Goal: Task Accomplishment & Management: Use online tool/utility

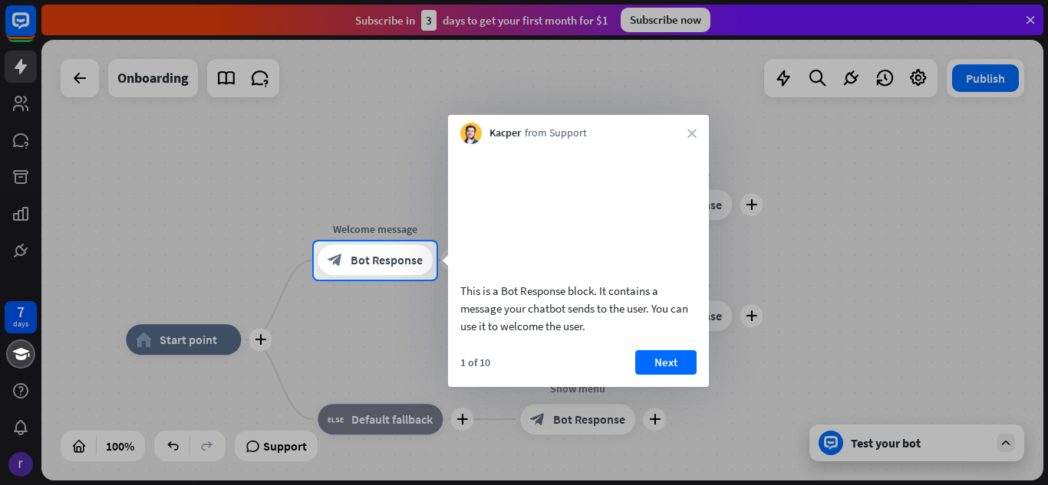
click at [396, 329] on div at bounding box center [524, 383] width 1048 height 206
click at [660, 375] on button "Next" at bounding box center [665, 362] width 61 height 25
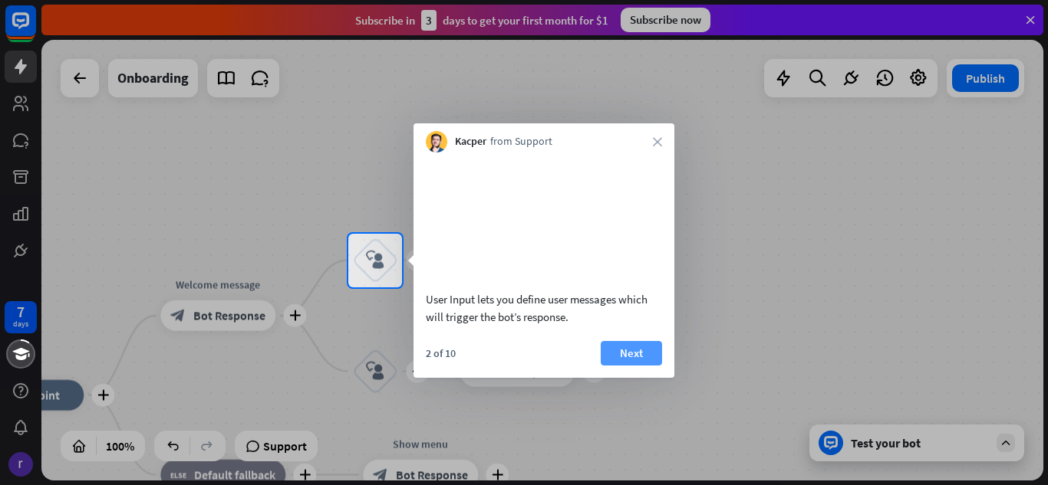
click at [650, 366] on button "Next" at bounding box center [630, 353] width 61 height 25
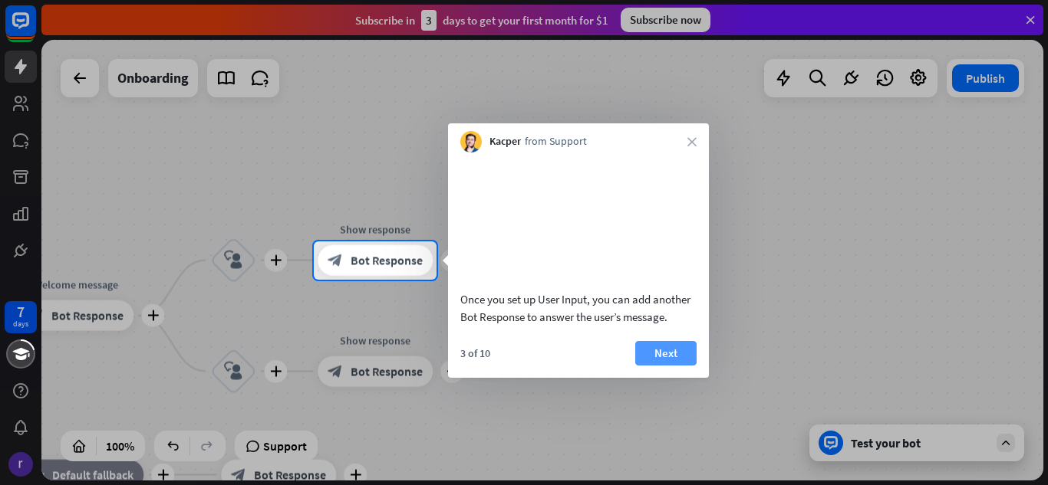
click at [659, 366] on button "Next" at bounding box center [665, 353] width 61 height 25
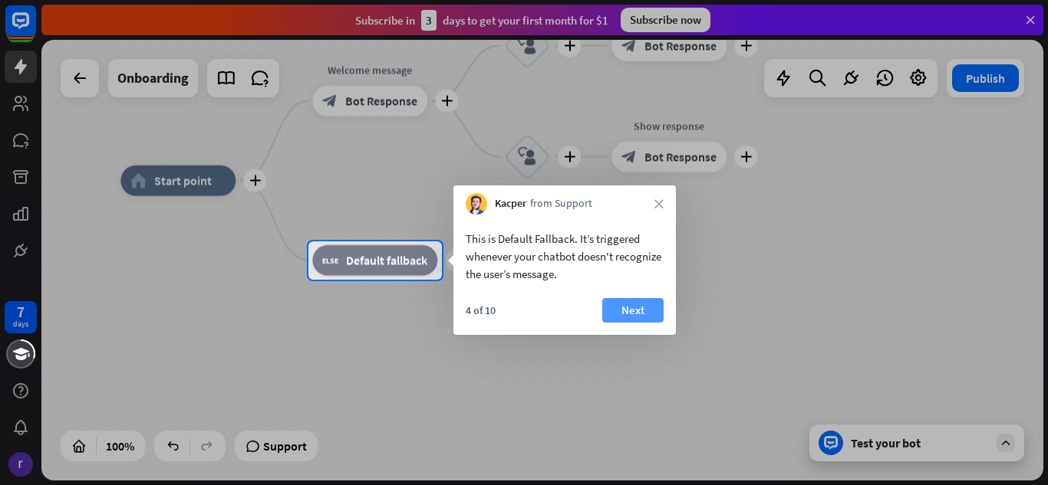
click at [616, 309] on button "Next" at bounding box center [632, 310] width 61 height 25
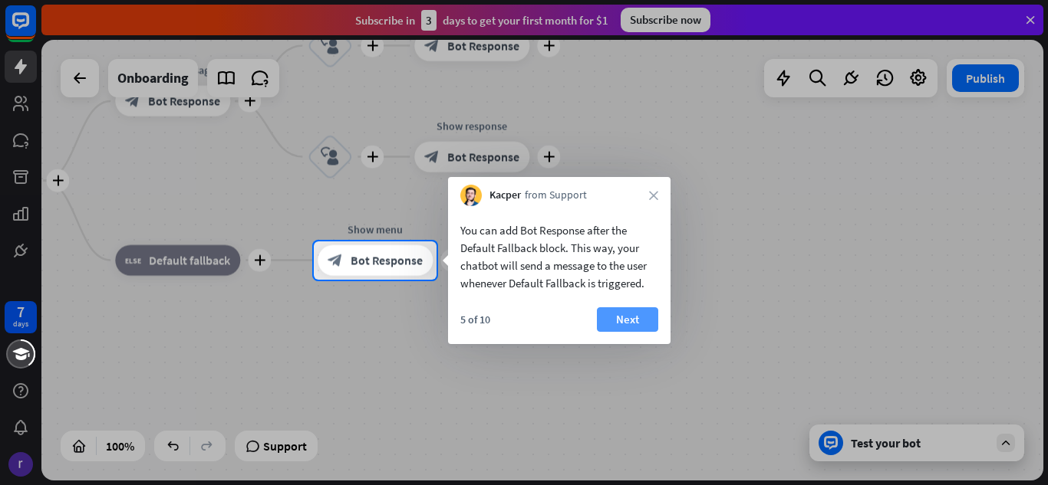
click at [646, 321] on button "Next" at bounding box center [627, 320] width 61 height 25
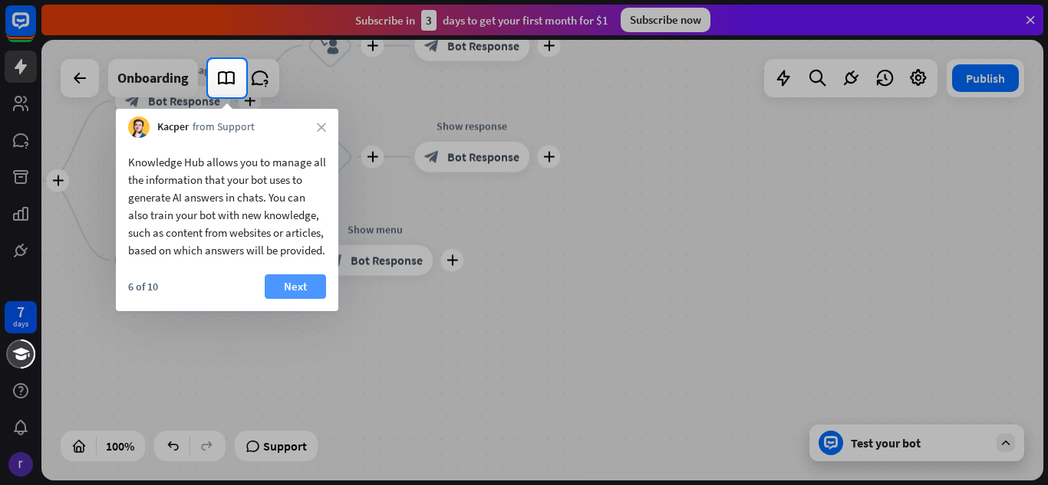
click at [294, 299] on button "Next" at bounding box center [295, 287] width 61 height 25
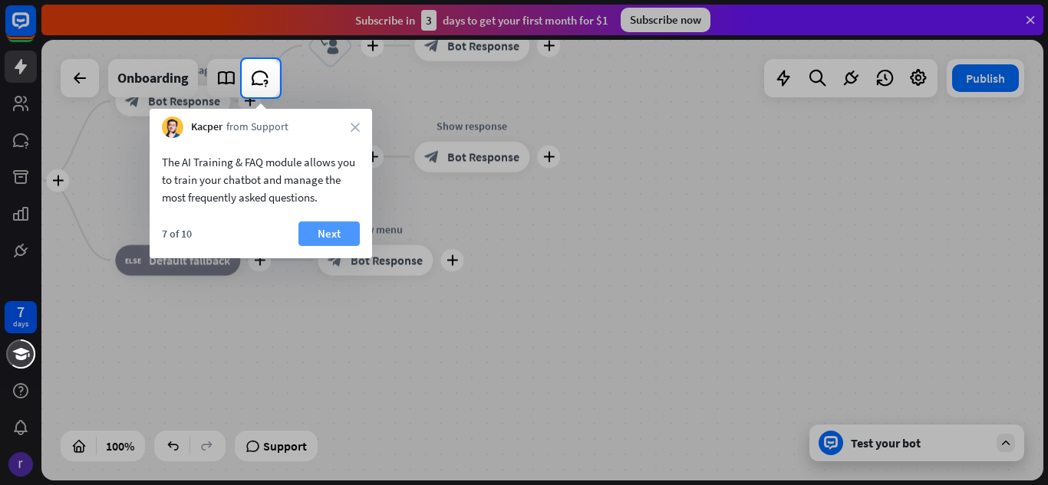
click at [334, 229] on button "Next" at bounding box center [328, 234] width 61 height 25
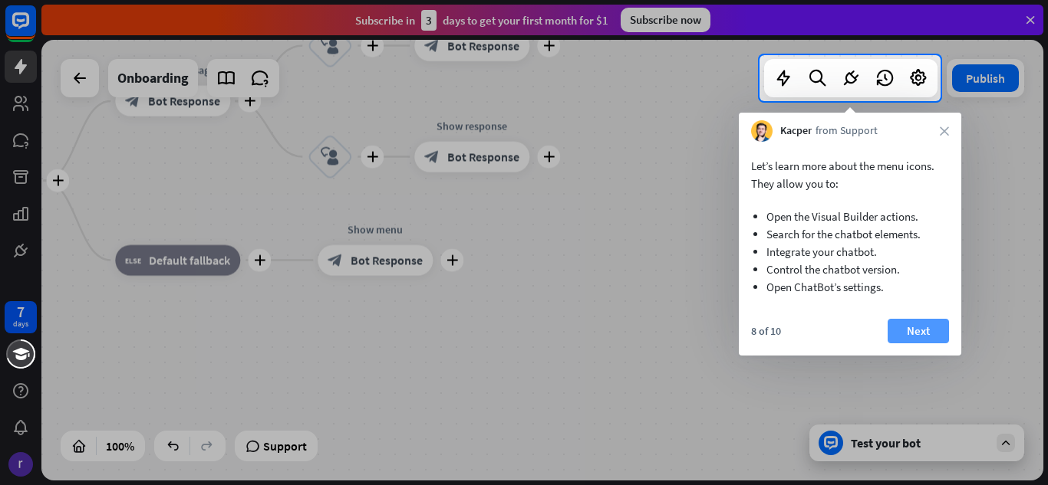
click at [939, 328] on button "Next" at bounding box center [917, 331] width 61 height 25
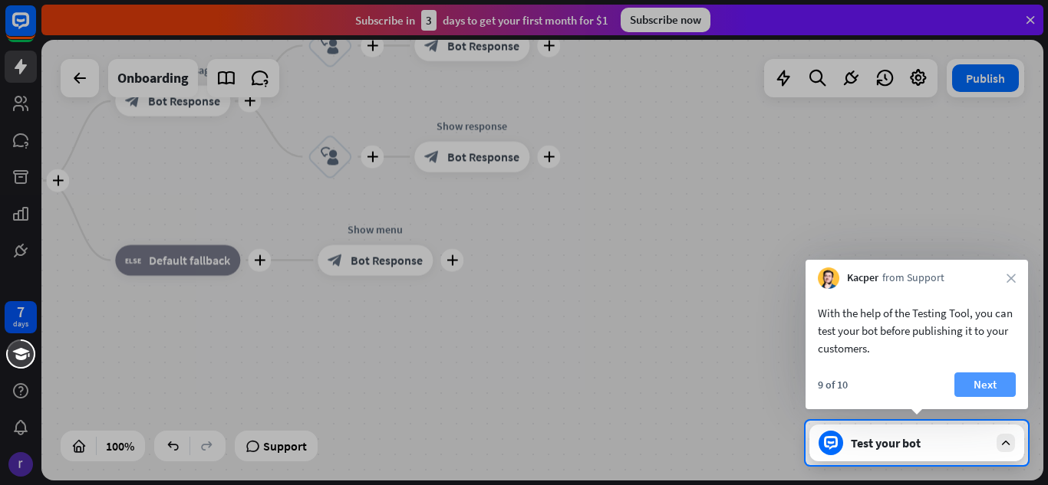
click at [976, 375] on button "Next" at bounding box center [984, 385] width 61 height 25
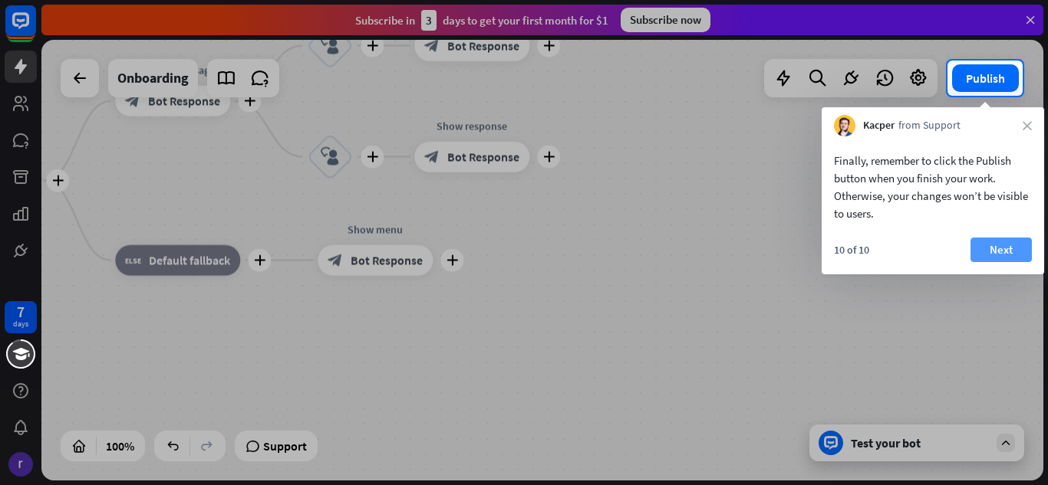
click at [1009, 254] on button "Next" at bounding box center [1000, 250] width 61 height 25
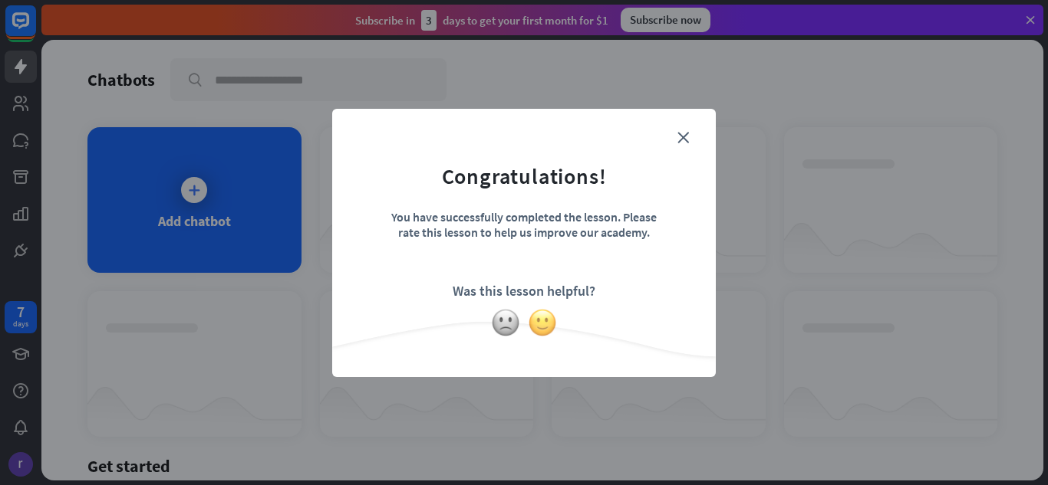
click at [538, 325] on img at bounding box center [542, 322] width 29 height 29
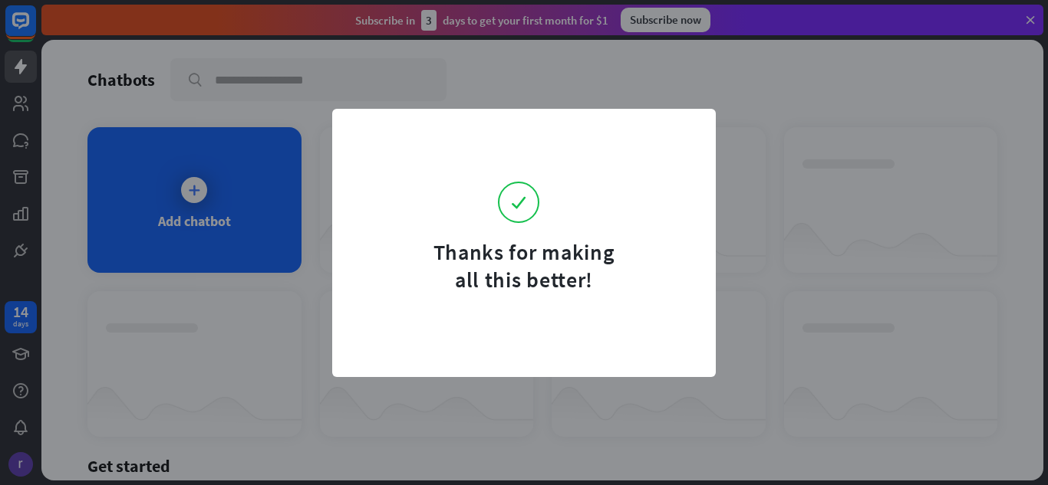
click at [314, 373] on div "Thanks for making all this better!" at bounding box center [524, 242] width 1048 height 485
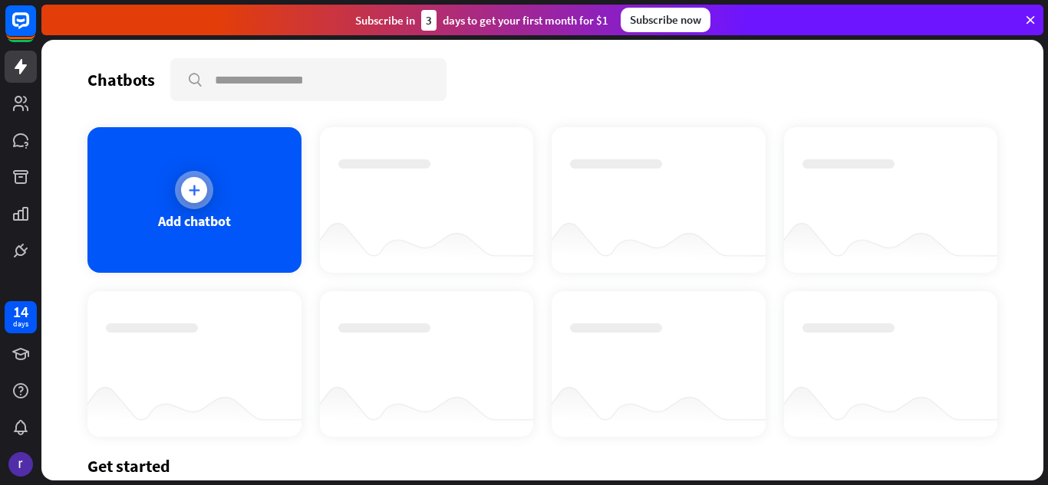
click at [232, 196] on div "Add chatbot" at bounding box center [194, 200] width 214 height 146
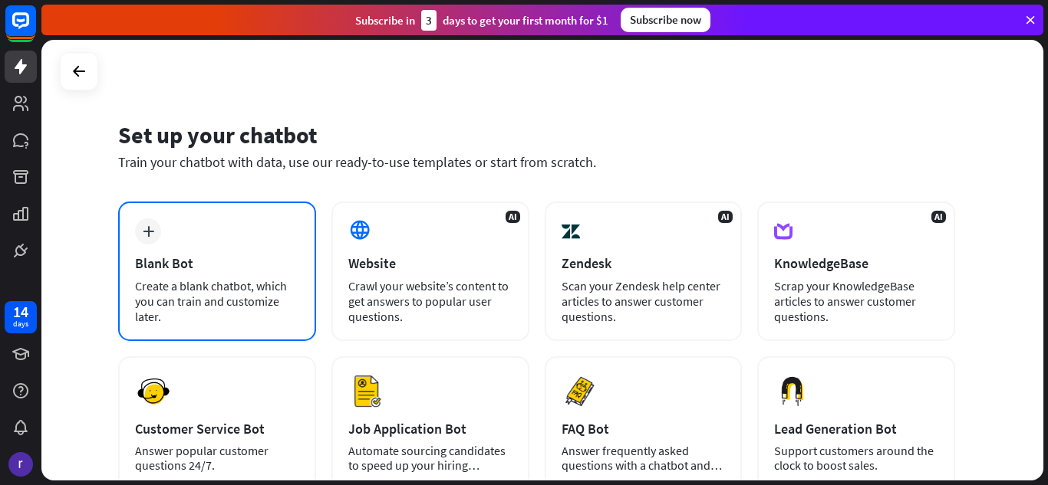
click at [209, 235] on div "plus Blank Bot Create a blank chatbot, which you can train and customize later." at bounding box center [217, 272] width 198 height 140
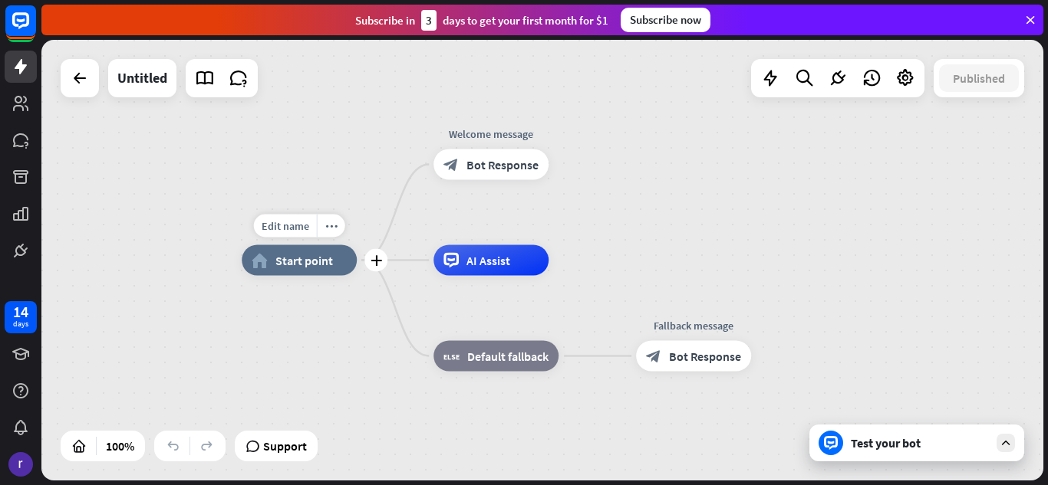
click at [319, 270] on div "home_2 Start point" at bounding box center [299, 260] width 115 height 31
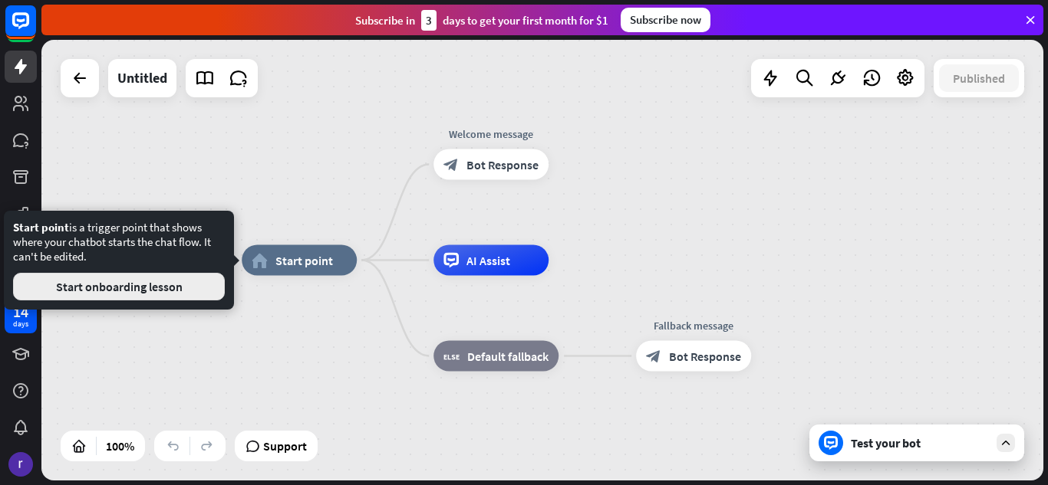
click at [166, 290] on button "Start onboarding lesson" at bounding box center [119, 287] width 212 height 28
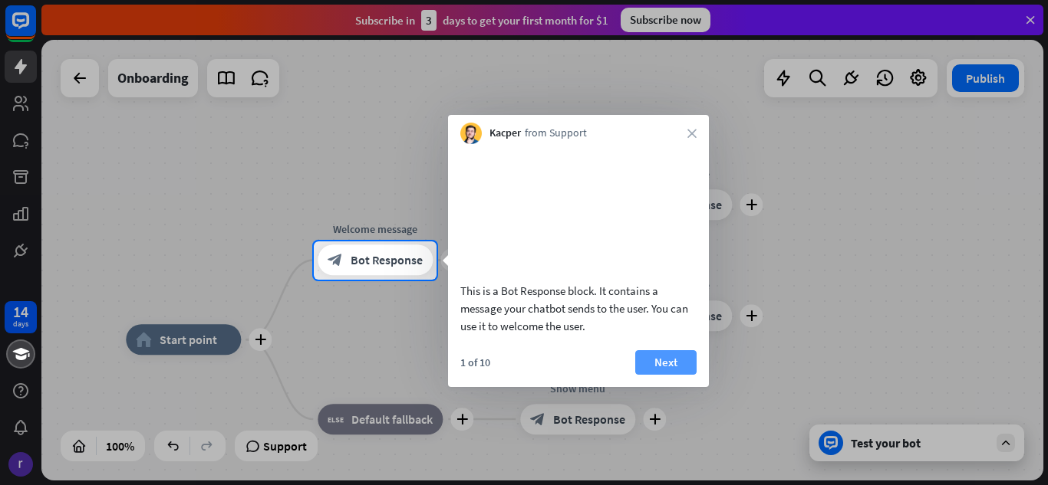
click at [680, 375] on button "Next" at bounding box center [665, 362] width 61 height 25
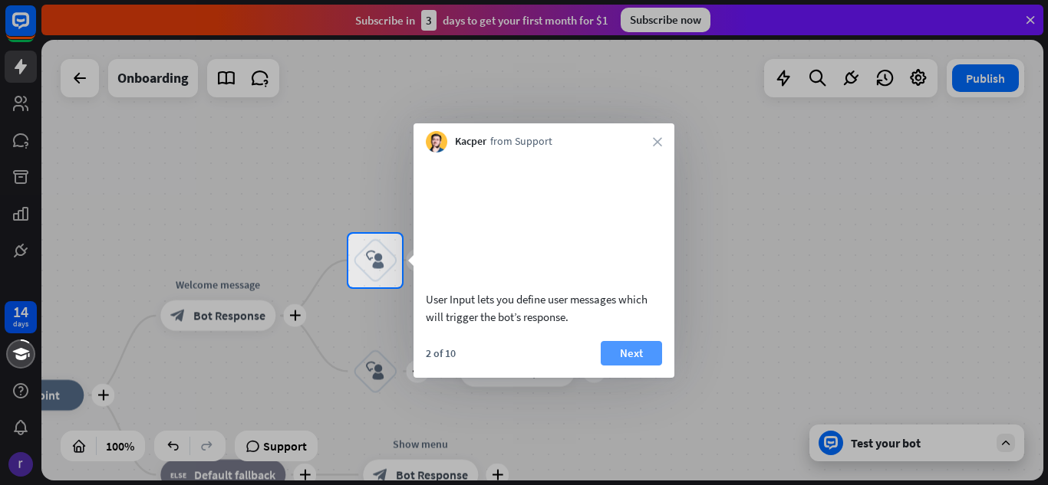
click at [630, 364] on button "Next" at bounding box center [630, 353] width 61 height 25
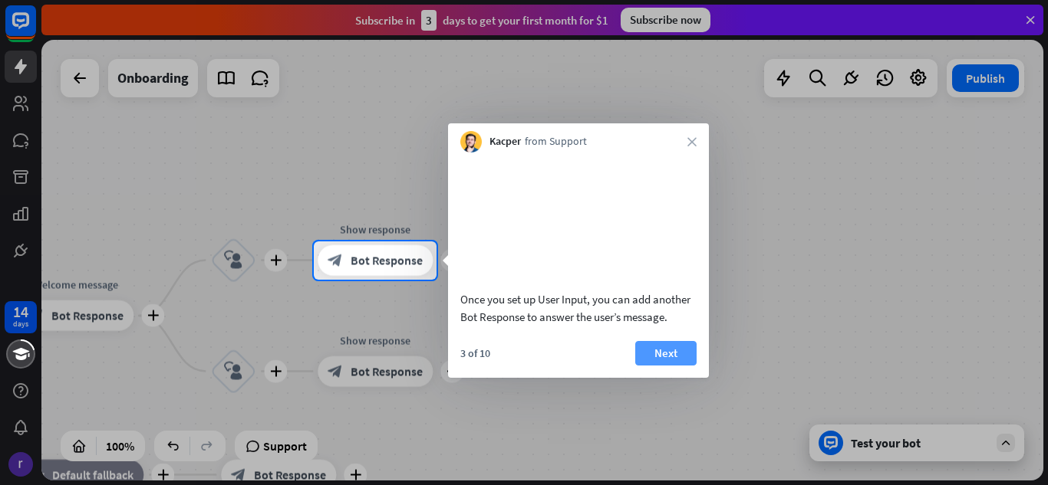
click at [654, 366] on button "Next" at bounding box center [665, 353] width 61 height 25
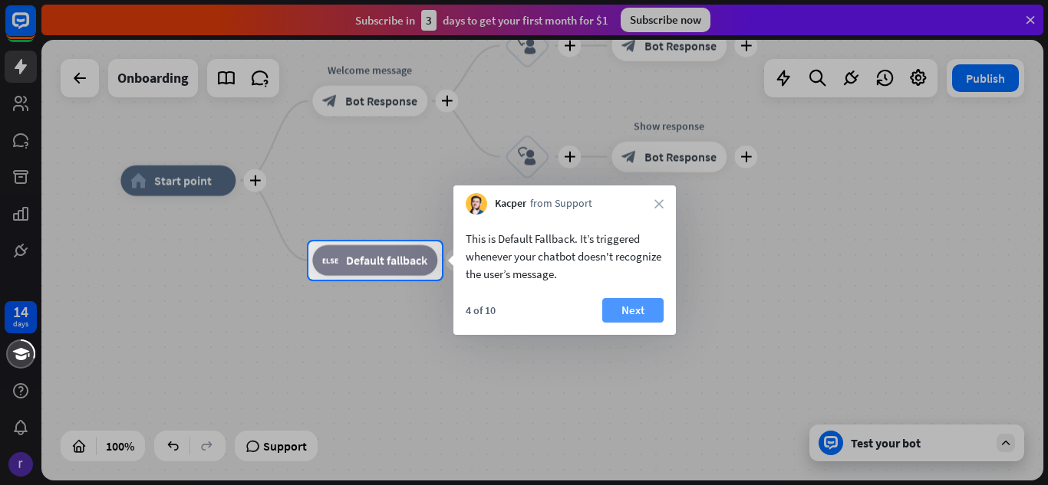
click at [643, 310] on button "Next" at bounding box center [632, 310] width 61 height 25
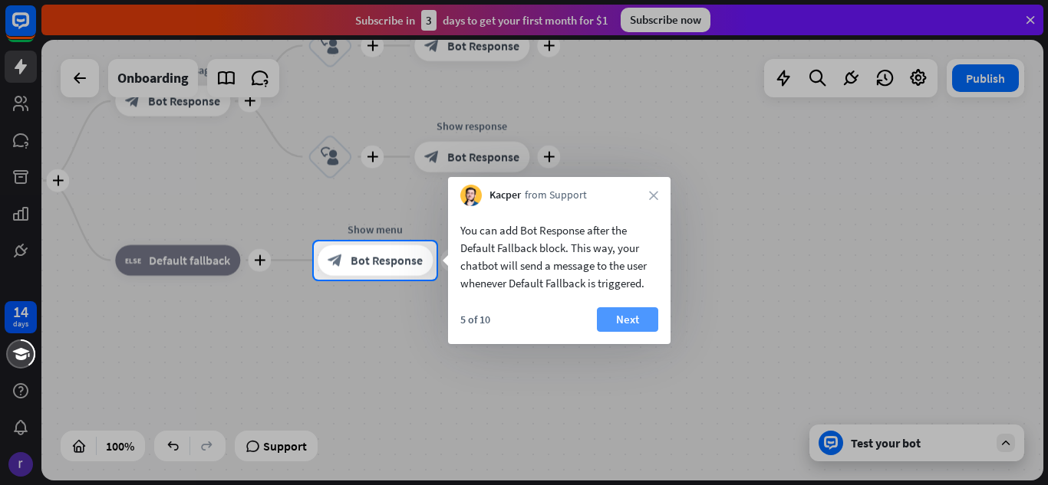
click at [627, 314] on button "Next" at bounding box center [627, 320] width 61 height 25
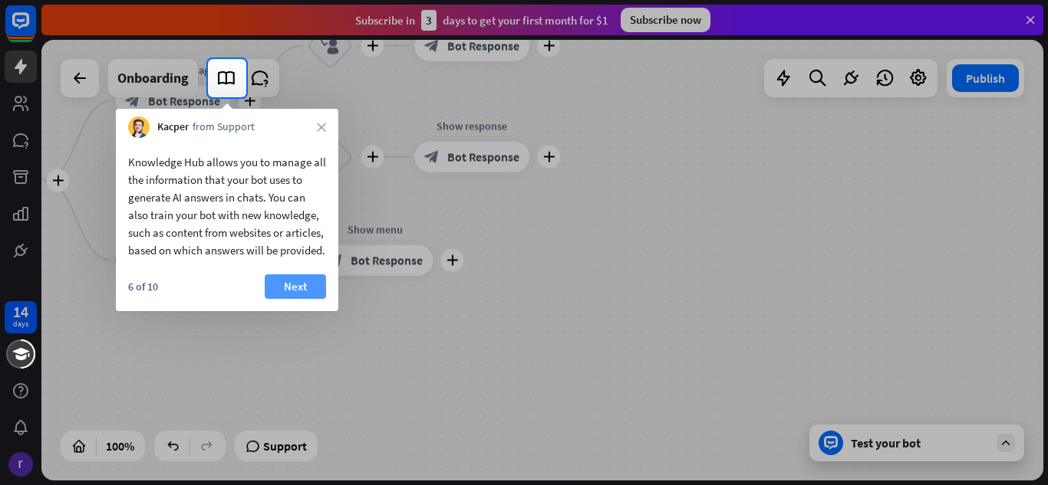
click at [287, 299] on button "Next" at bounding box center [295, 287] width 61 height 25
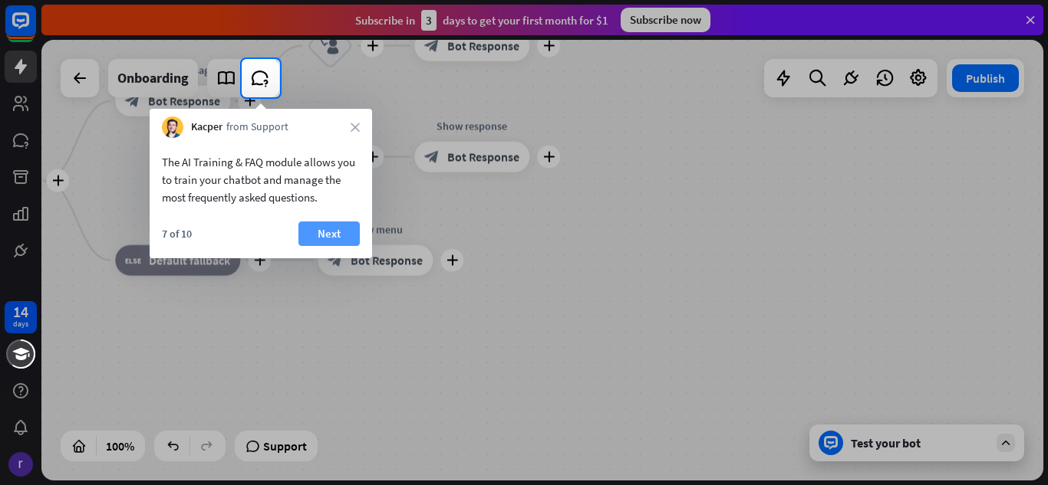
click at [327, 233] on button "Next" at bounding box center [328, 234] width 61 height 25
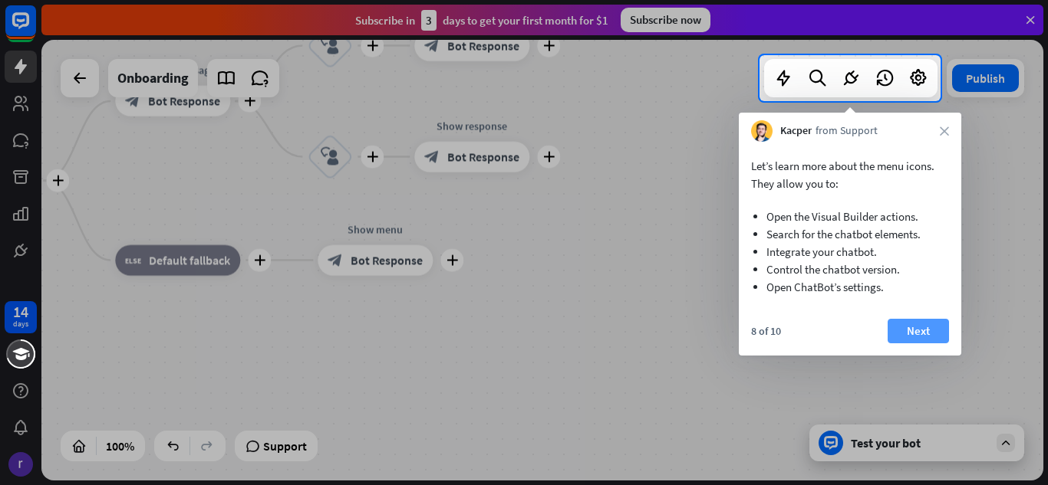
click at [939, 337] on button "Next" at bounding box center [917, 331] width 61 height 25
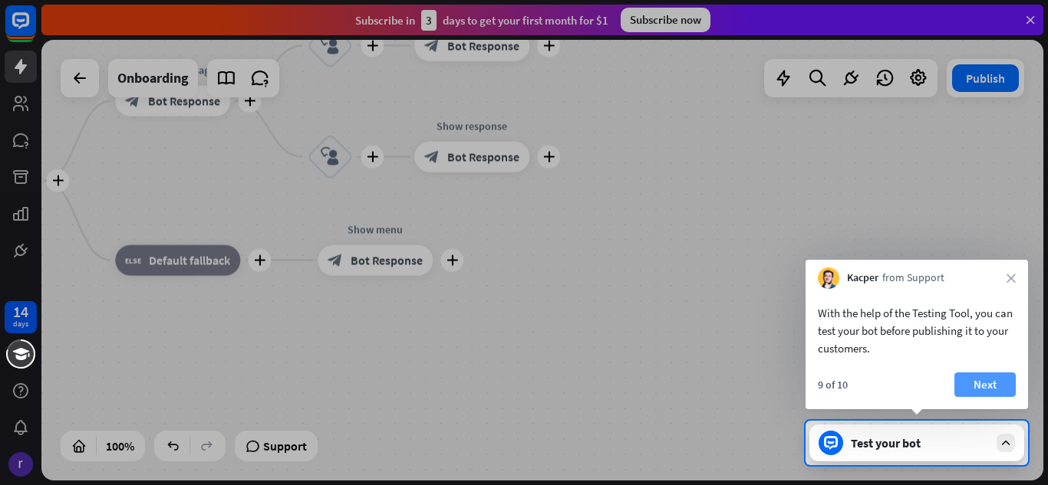
click at [992, 387] on button "Next" at bounding box center [984, 385] width 61 height 25
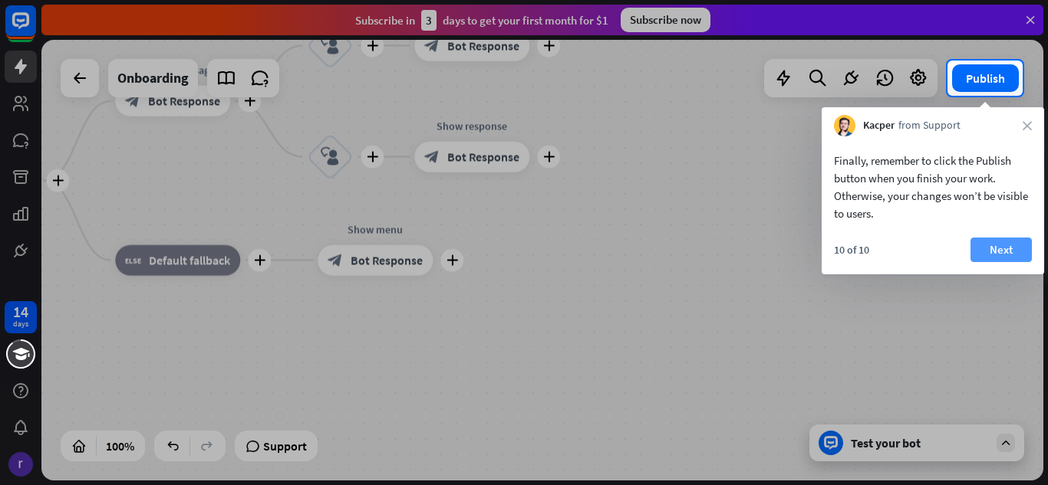
click at [995, 243] on button "Next" at bounding box center [1000, 250] width 61 height 25
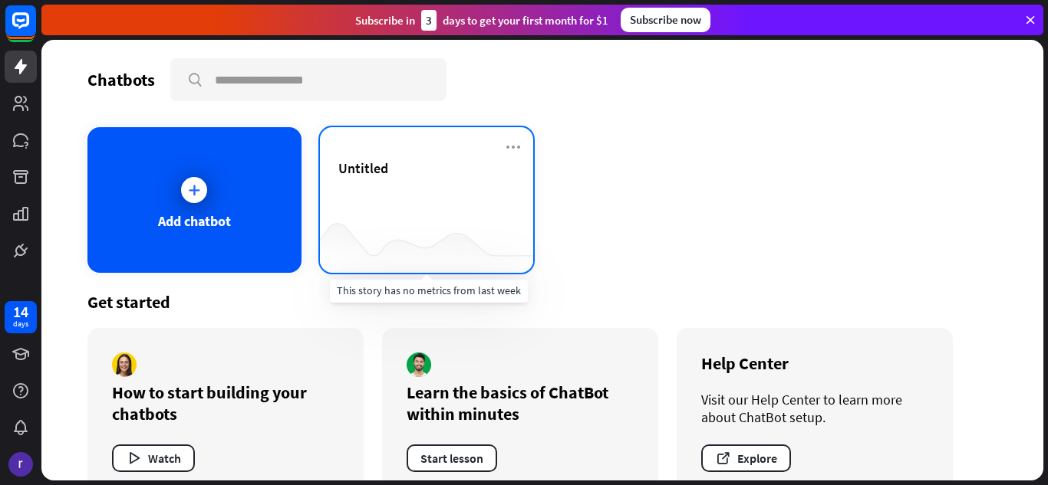
click at [400, 232] on div at bounding box center [427, 242] width 214 height 59
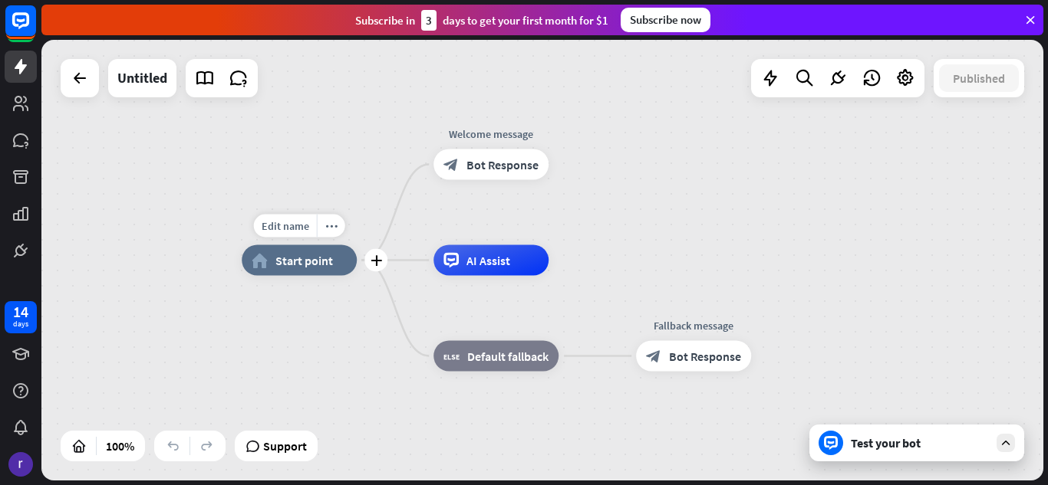
click at [308, 262] on span "Start point" at bounding box center [304, 260] width 58 height 15
click at [343, 276] on div "Edit name more_horiz plus home_2 Start point" at bounding box center [299, 260] width 115 height 31
click at [473, 364] on div "block_fallback Default fallback" at bounding box center [495, 356] width 125 height 31
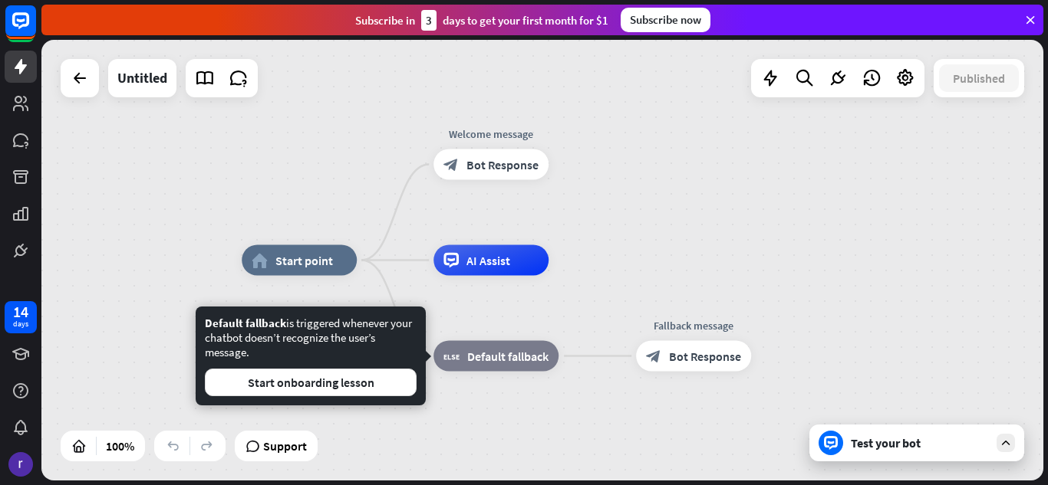
click at [590, 224] on div "home_2 Start point Welcome message block_bot_response Bot Response AI Assist bl…" at bounding box center [542, 260] width 1002 height 441
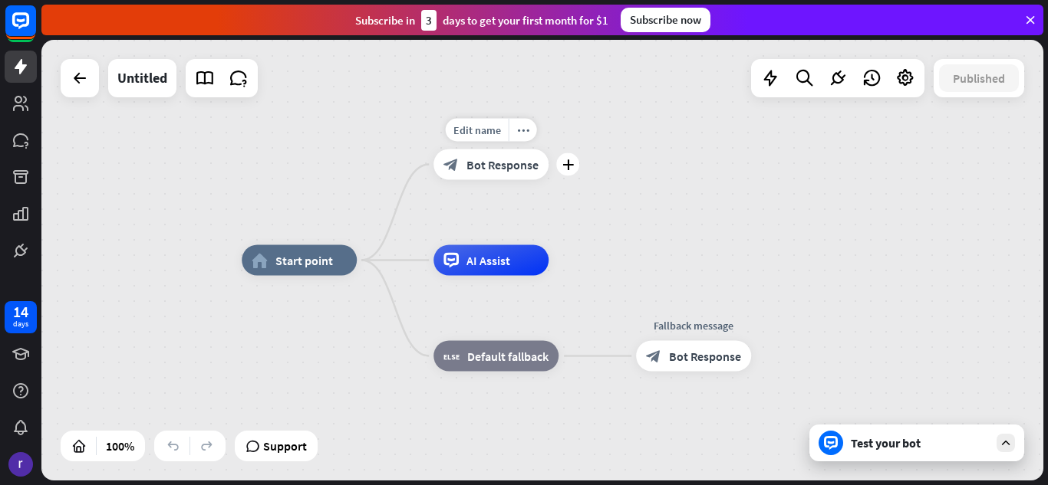
click at [498, 160] on span "Bot Response" at bounding box center [502, 164] width 72 height 15
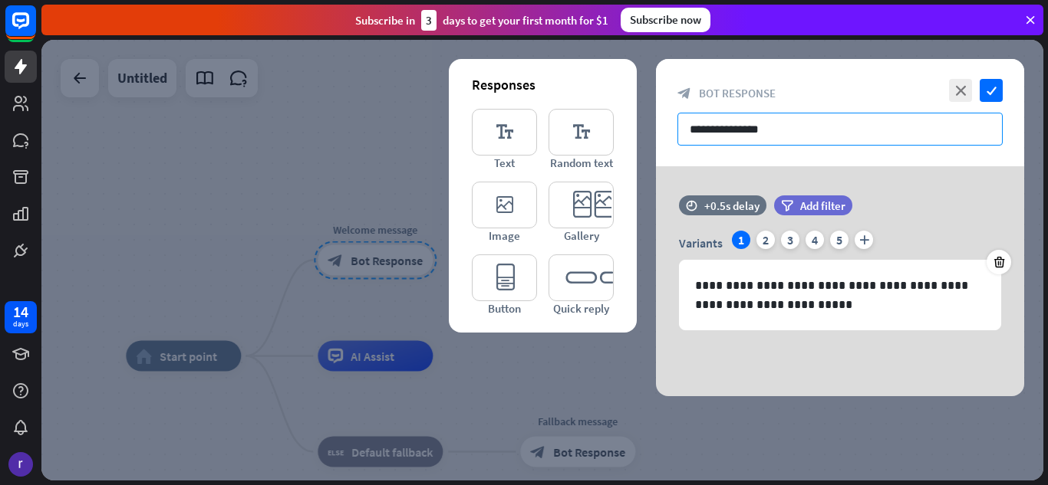
click at [778, 137] on input "**********" at bounding box center [839, 129] width 325 height 33
drag, startPoint x: 778, startPoint y: 137, endPoint x: 814, endPoint y: 126, distance: 37.6
click at [814, 126] on input "**********" at bounding box center [839, 129] width 325 height 33
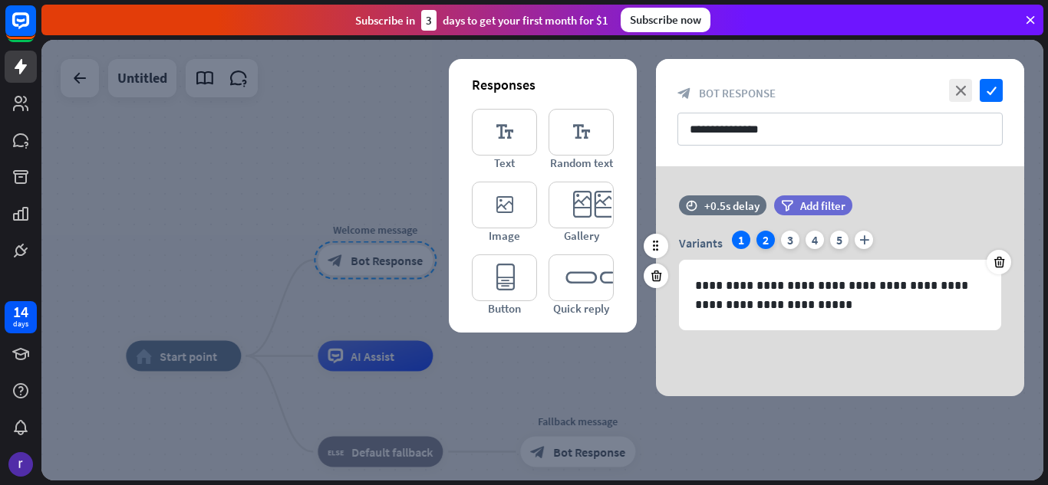
click at [761, 246] on div "2" at bounding box center [765, 240] width 18 height 18
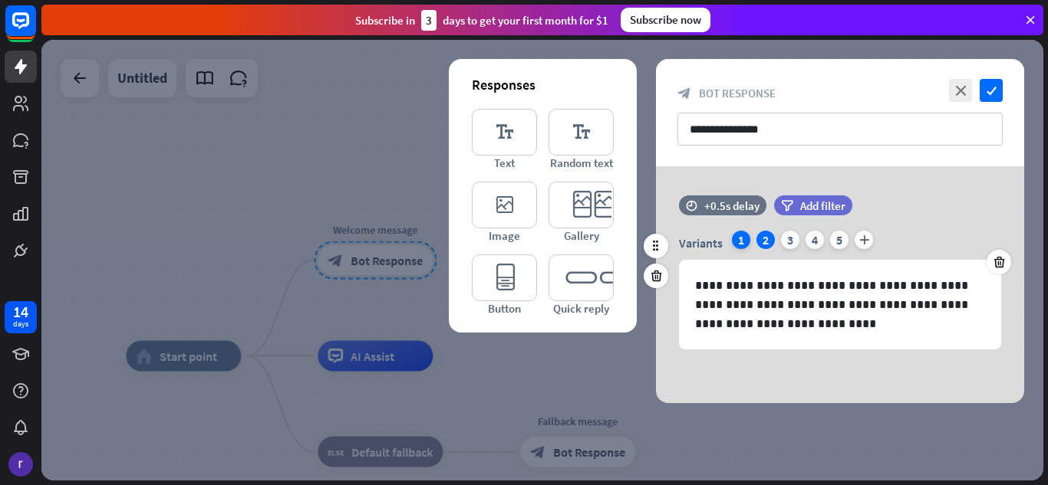
click at [739, 241] on div "1" at bounding box center [741, 240] width 18 height 18
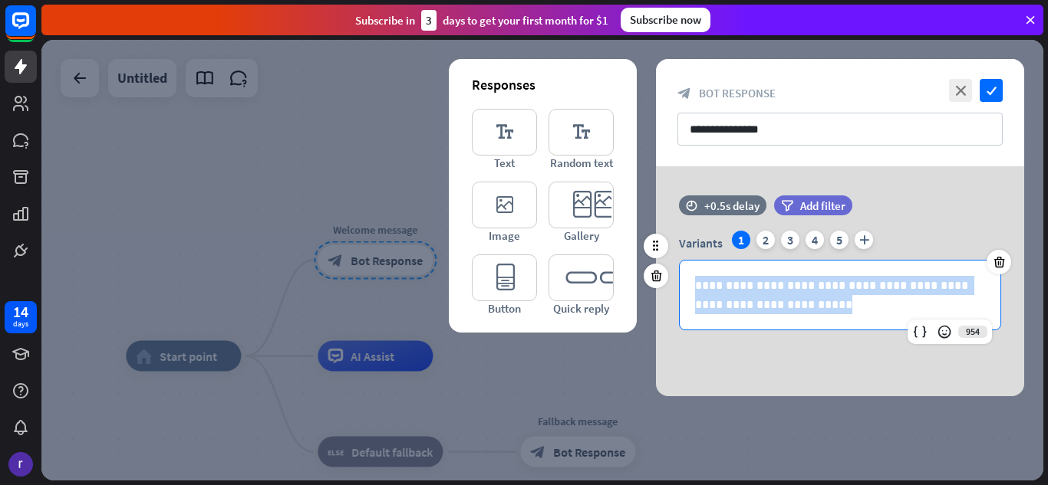
drag, startPoint x: 697, startPoint y: 285, endPoint x: 791, endPoint y: 306, distance: 96.0
click at [791, 306] on p "**********" at bounding box center [840, 295] width 290 height 38
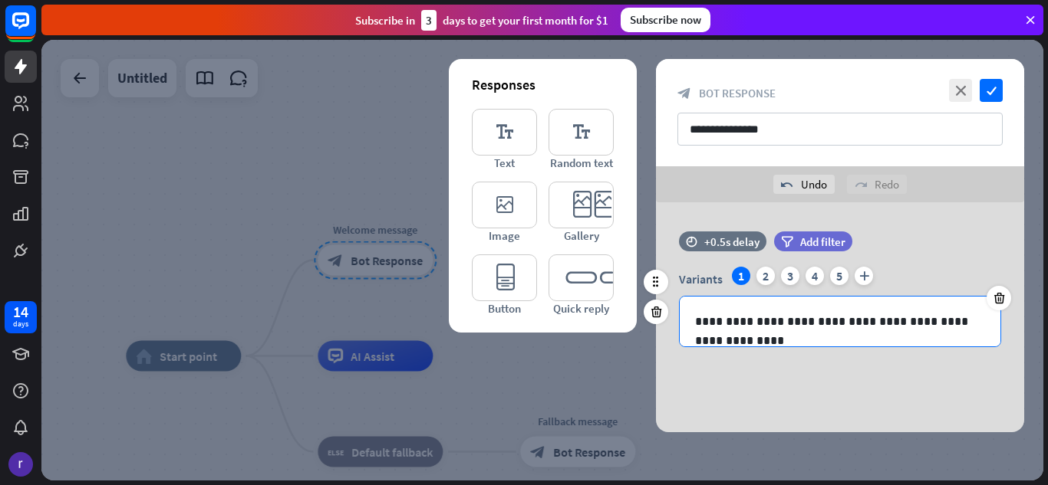
click at [981, 323] on p "**********" at bounding box center [840, 321] width 290 height 19
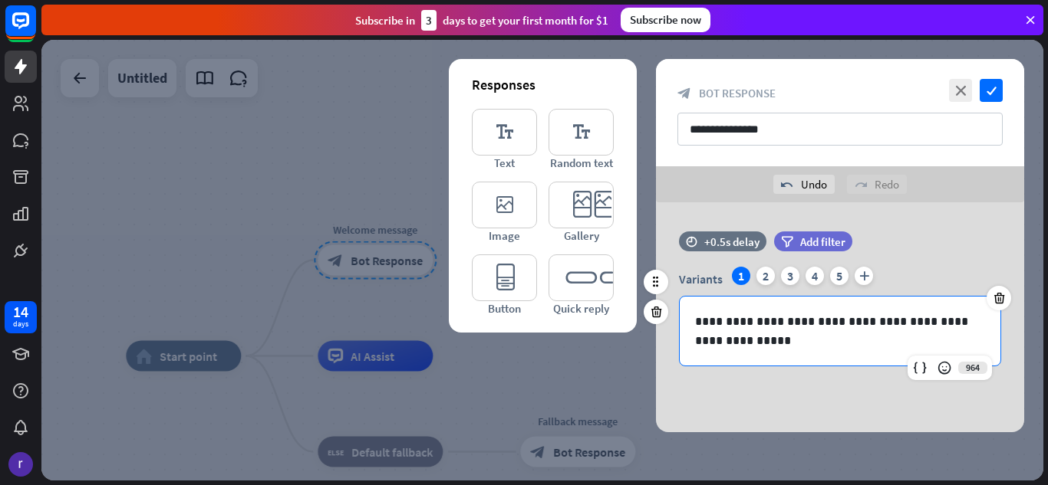
click at [965, 240] on div "time +0.5s delay filter Add filter" at bounding box center [840, 249] width 368 height 35
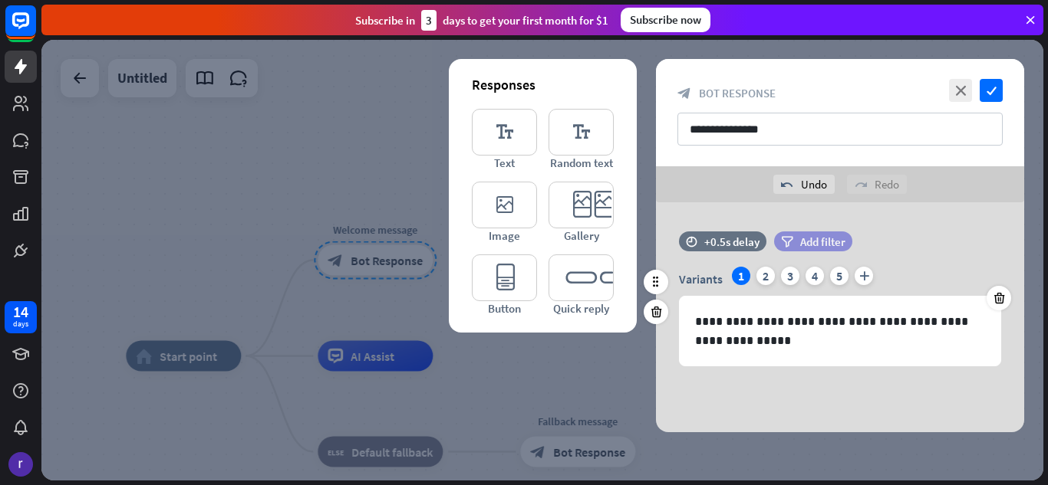
click at [804, 237] on span "Add filter" at bounding box center [822, 242] width 45 height 15
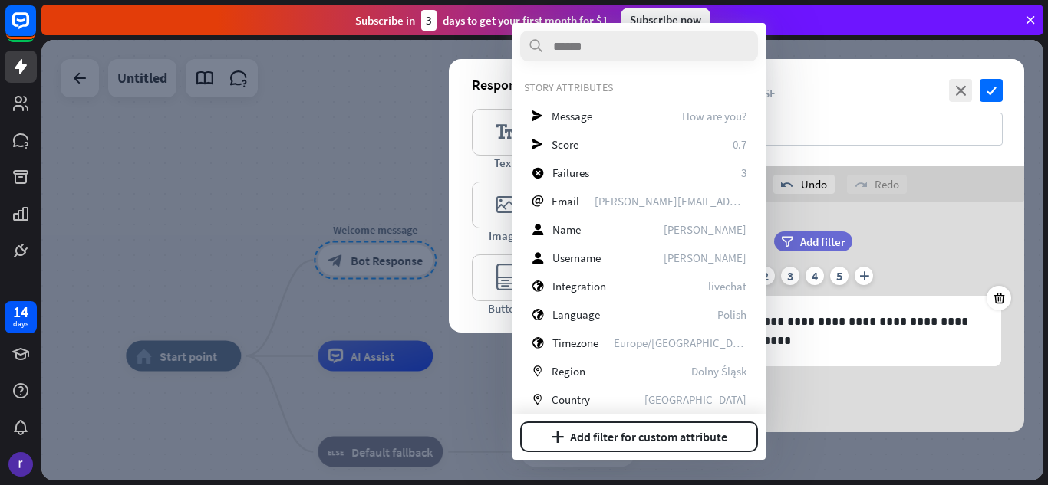
click at [903, 225] on div "**********" at bounding box center [840, 317] width 368 height 230
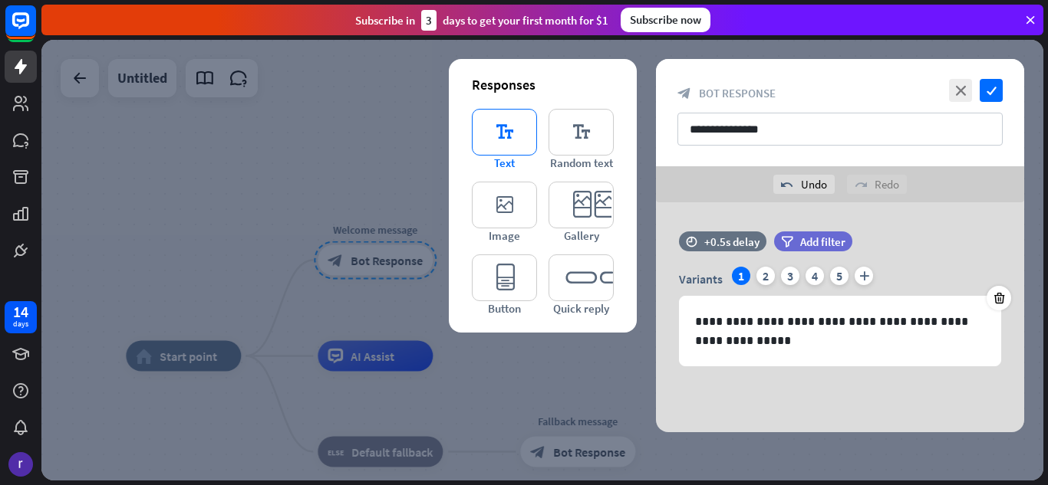
click at [507, 143] on icon "editor_text" at bounding box center [504, 132] width 65 height 47
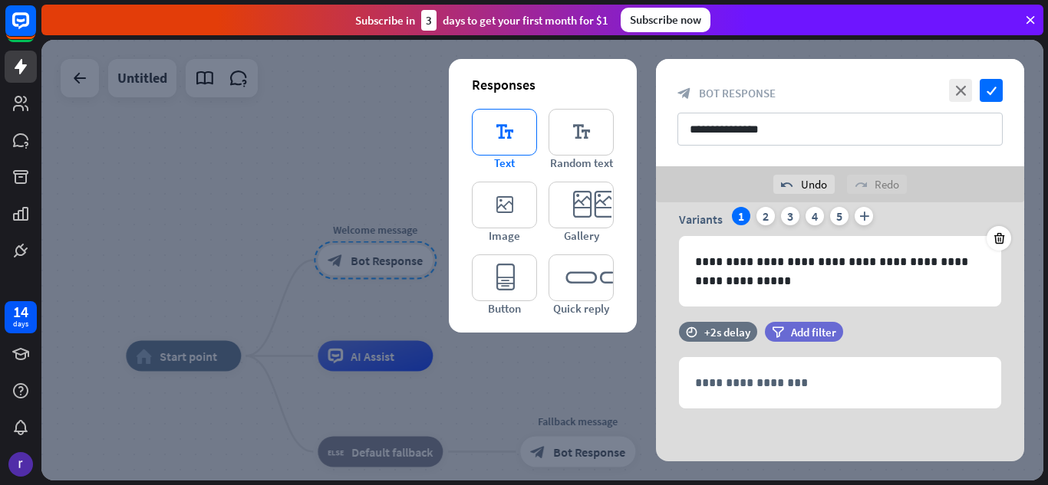
scroll to position [61, 0]
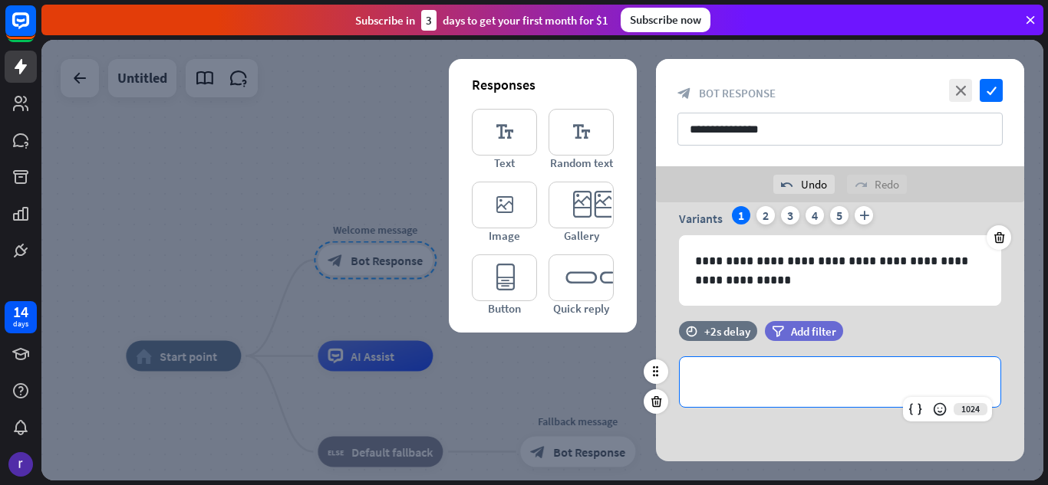
click at [812, 375] on p "**********" at bounding box center [840, 382] width 290 height 19
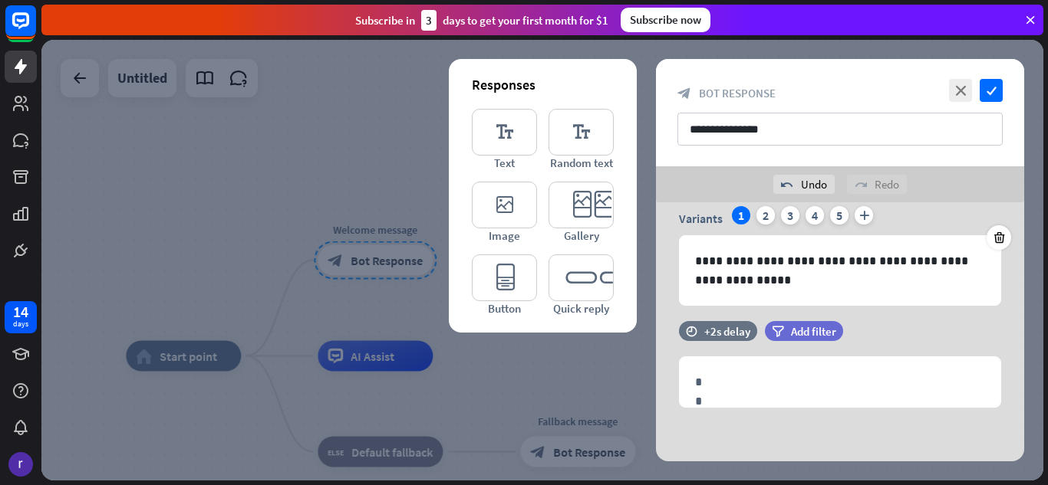
click at [544, 360] on div at bounding box center [542, 260] width 1002 height 441
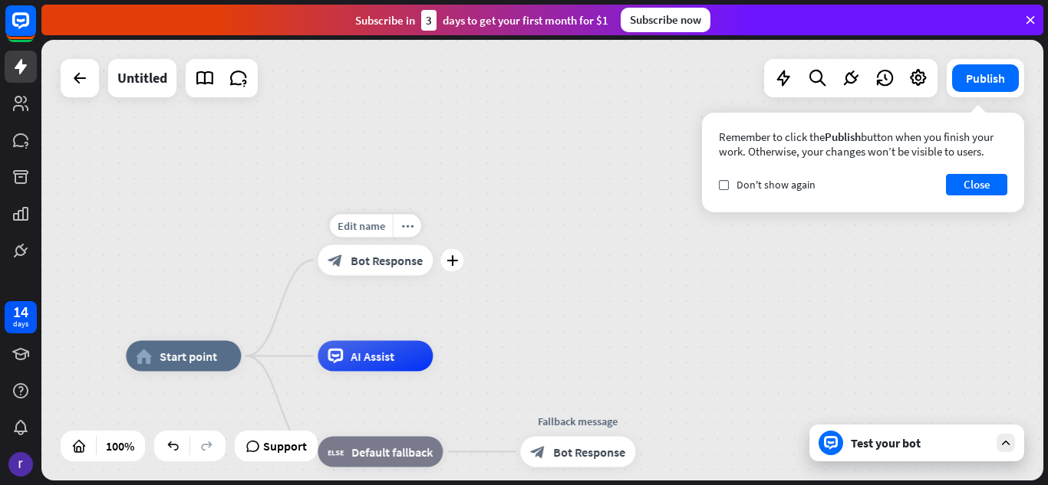
click at [375, 276] on div "Edit name more_horiz plus block_bot_response Bot Response" at bounding box center [374, 260] width 115 height 31
click at [780, 189] on span "Don't show again" at bounding box center [775, 185] width 79 height 14
click at [354, 366] on div "AI Assist" at bounding box center [374, 356] width 115 height 31
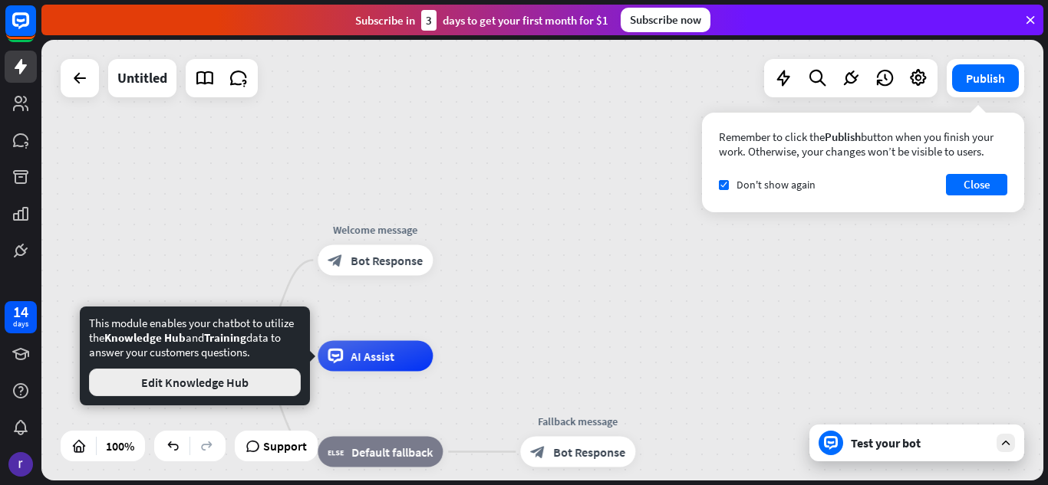
click at [207, 389] on button "Edit Knowledge Hub" at bounding box center [195, 383] width 212 height 28
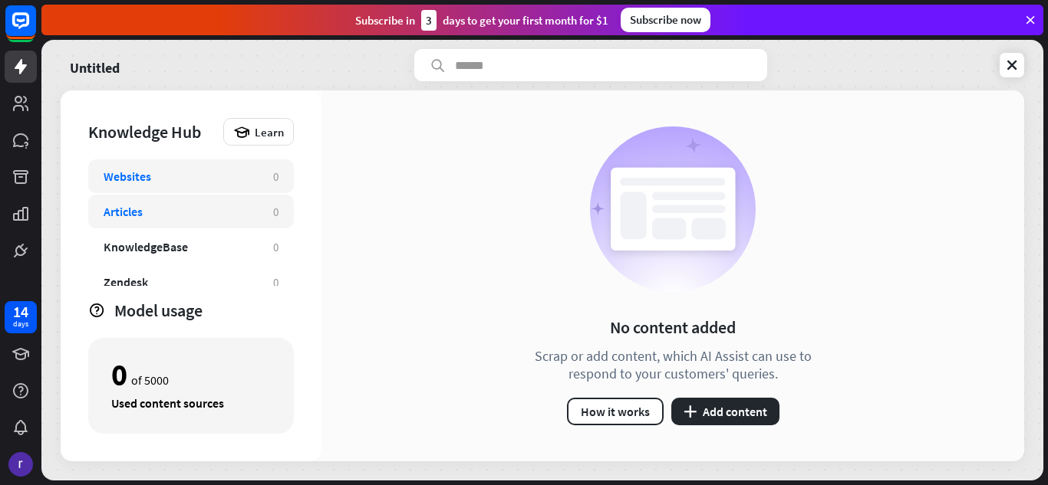
click at [118, 213] on div "Articles" at bounding box center [123, 211] width 39 height 15
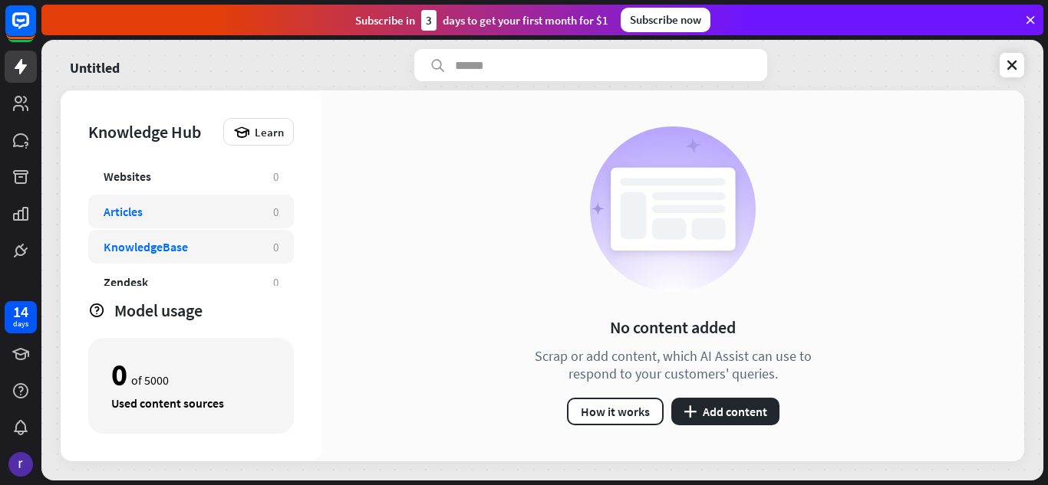
click at [121, 231] on div "KnowledgeBase 0" at bounding box center [191, 247] width 206 height 34
click at [126, 275] on div "Zendesk" at bounding box center [126, 282] width 44 height 15
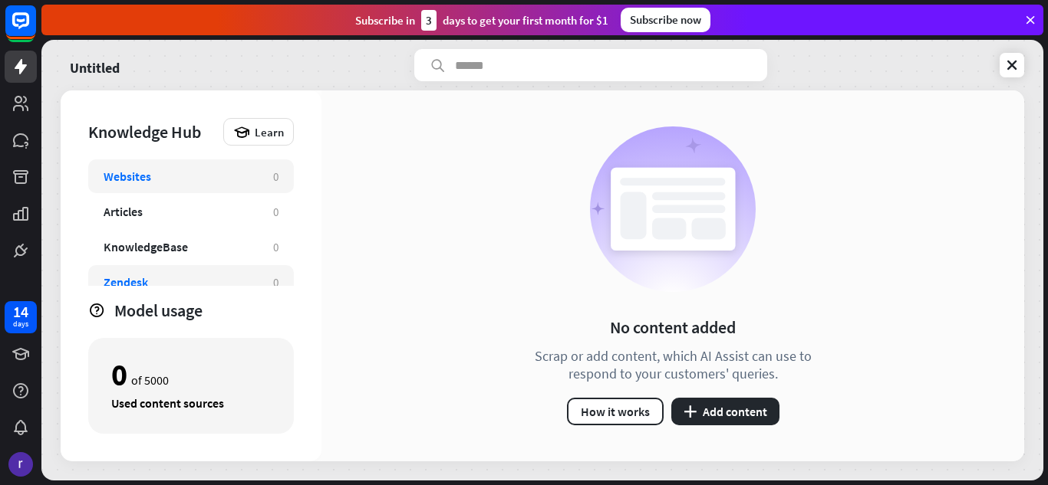
click at [140, 178] on div "Websites" at bounding box center [128, 176] width 48 height 15
click at [694, 419] on button "plus Add content" at bounding box center [725, 412] width 108 height 28
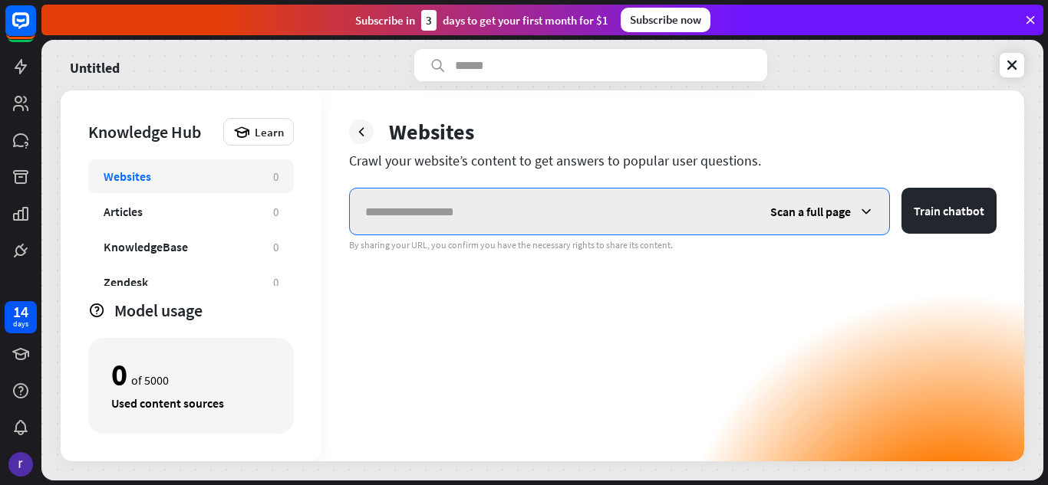
click at [419, 222] on input "text" at bounding box center [552, 212] width 405 height 46
paste input "**********"
type input "**********"
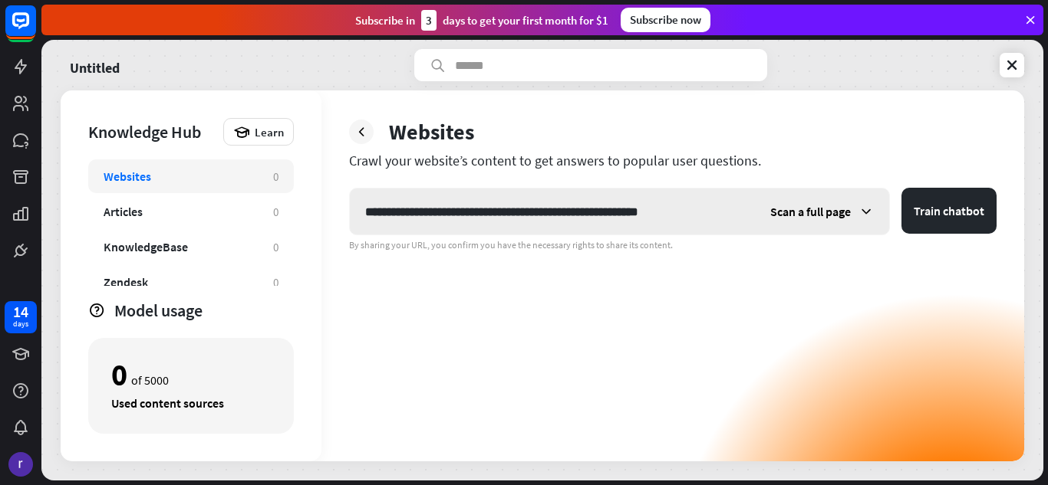
click at [840, 212] on span "Scan a full page" at bounding box center [810, 211] width 81 height 15
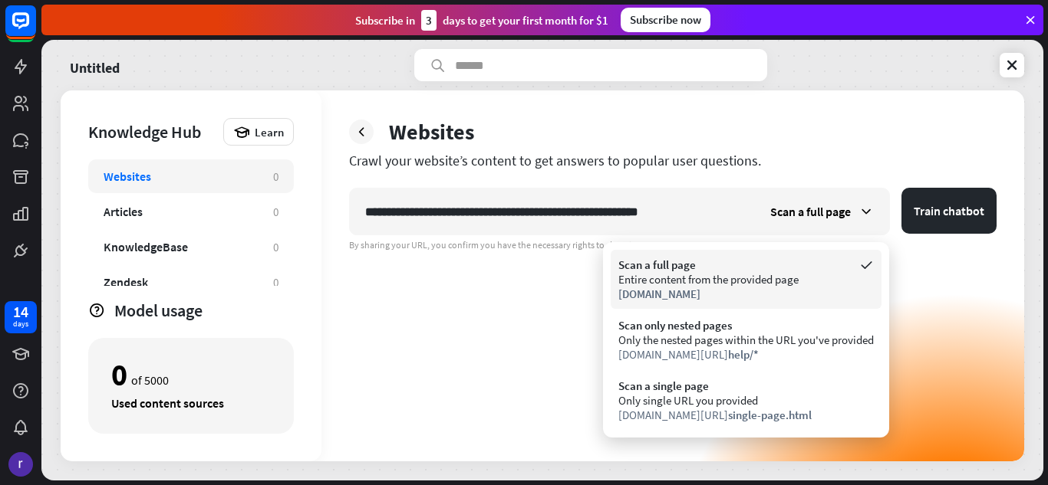
click at [790, 281] on div "Entire content from the provided page" at bounding box center [745, 279] width 255 height 15
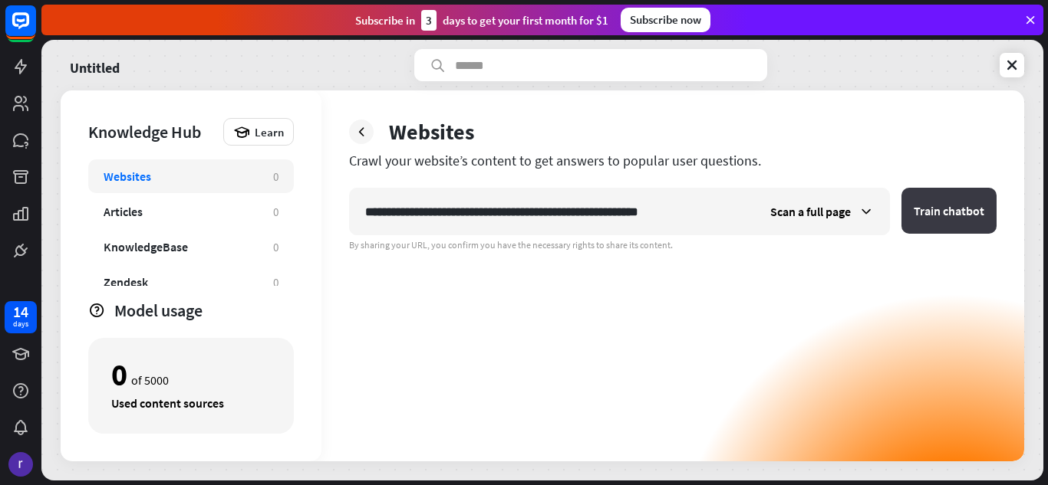
click at [962, 223] on button "Train chatbot" at bounding box center [948, 211] width 95 height 46
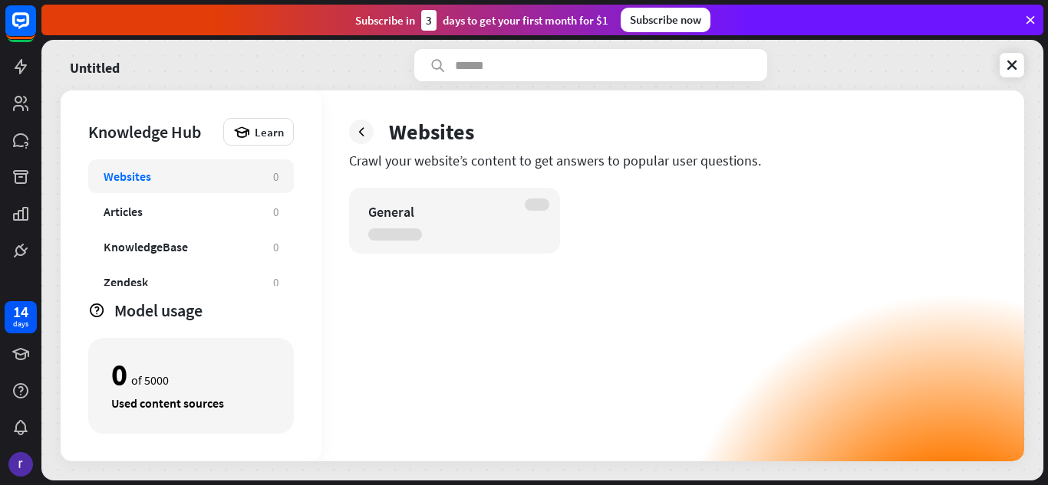
click at [415, 200] on div "General" at bounding box center [454, 221] width 211 height 66
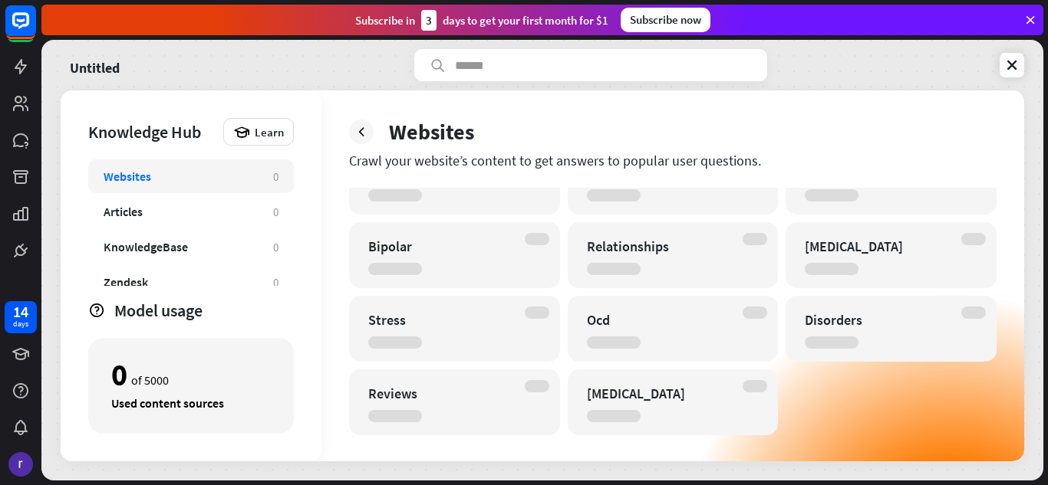
scroll to position [114, 0]
click at [269, 219] on div "Articles 0" at bounding box center [191, 212] width 206 height 34
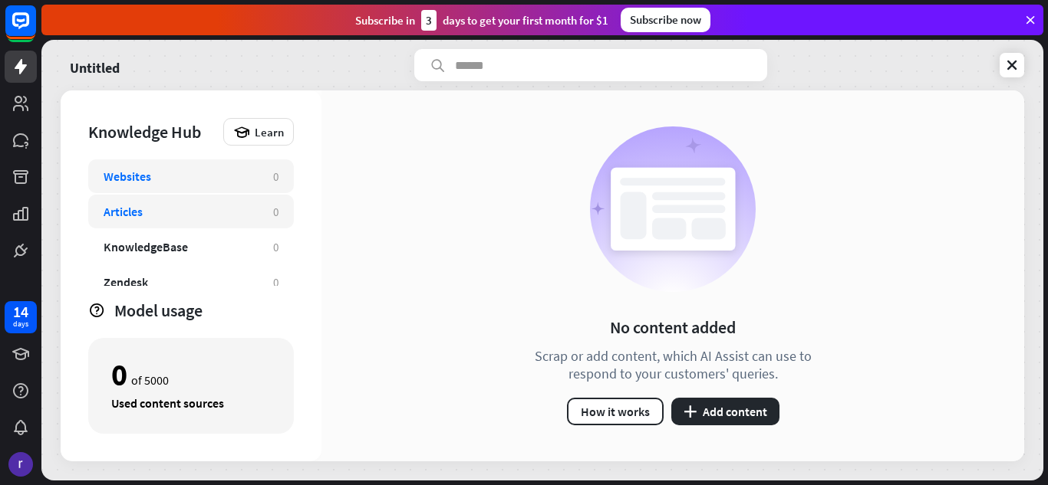
click at [222, 176] on div "Websites" at bounding box center [181, 176] width 154 height 15
click at [195, 177] on div "Websites" at bounding box center [181, 176] width 154 height 15
click at [179, 208] on div "Articles" at bounding box center [181, 211] width 154 height 15
click at [179, 184] on div "Websites 0" at bounding box center [191, 177] width 206 height 34
click at [745, 419] on button "plus Add content" at bounding box center [725, 412] width 108 height 28
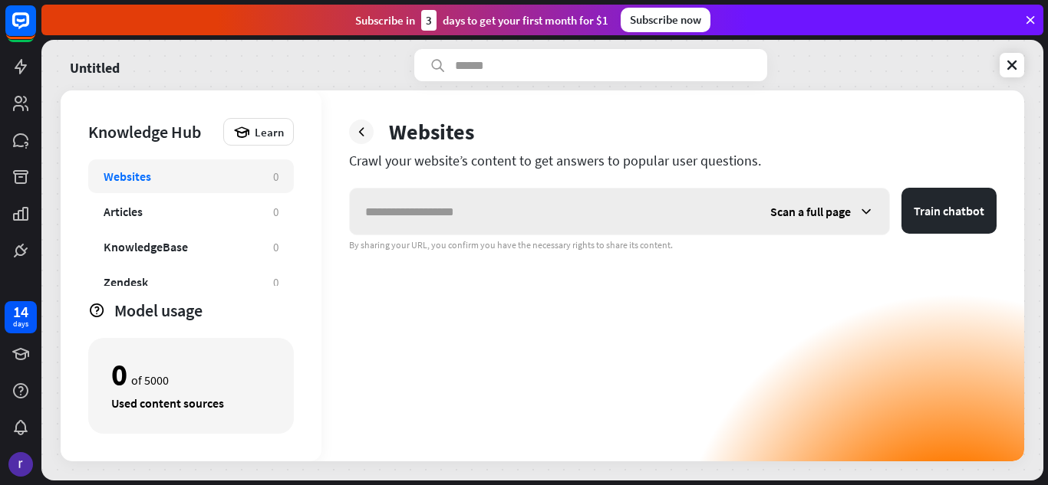
click at [518, 215] on input "text" at bounding box center [552, 212] width 405 height 46
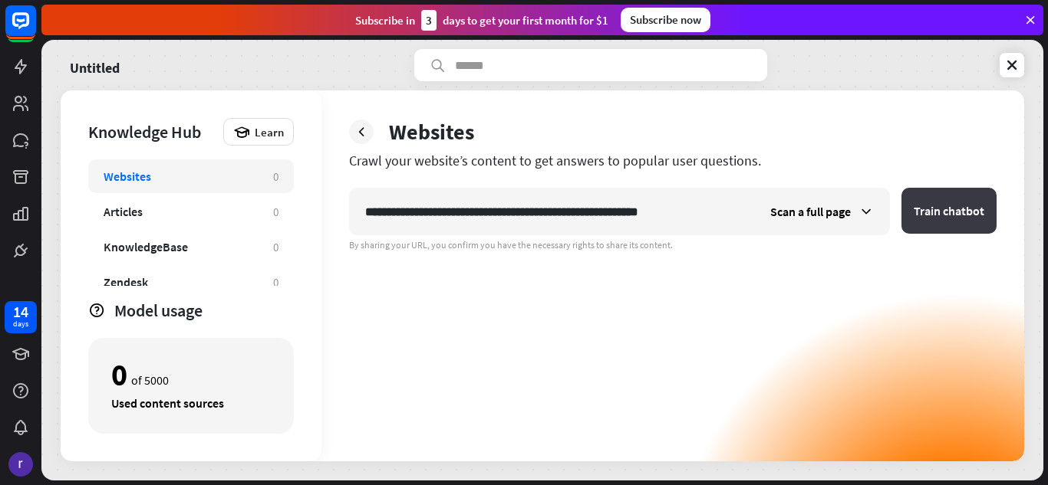
type input "**********"
click at [942, 207] on button "Train chatbot" at bounding box center [948, 211] width 95 height 46
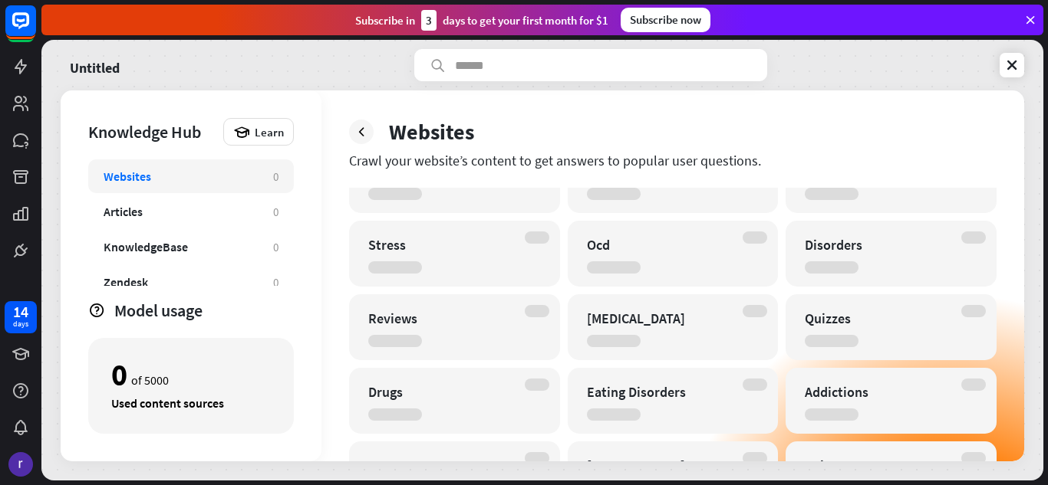
scroll to position [335, 0]
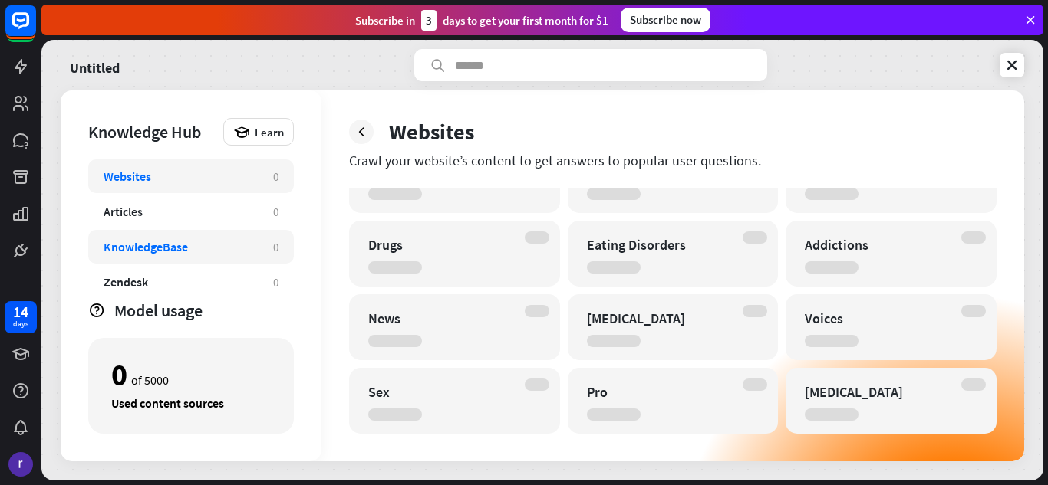
click at [161, 241] on div "KnowledgeBase" at bounding box center [146, 246] width 84 height 15
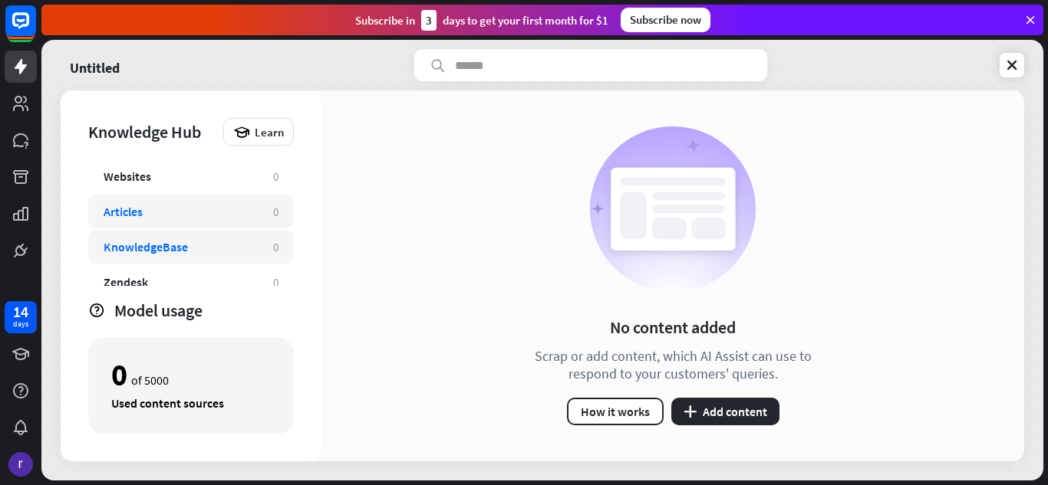
click at [176, 197] on div "Articles 0" at bounding box center [191, 212] width 206 height 34
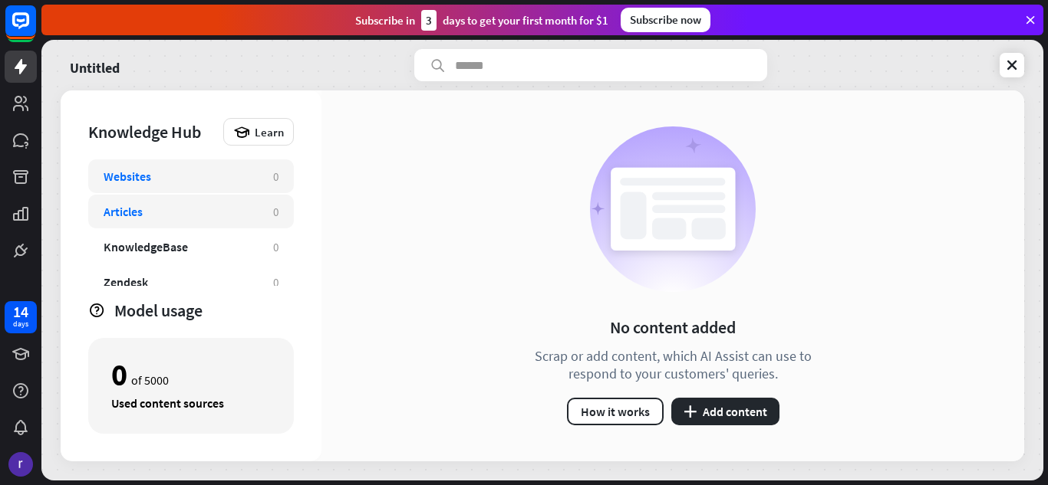
click at [175, 166] on div "Websites 0" at bounding box center [191, 177] width 206 height 34
